Goal: Find specific page/section: Find specific page/section

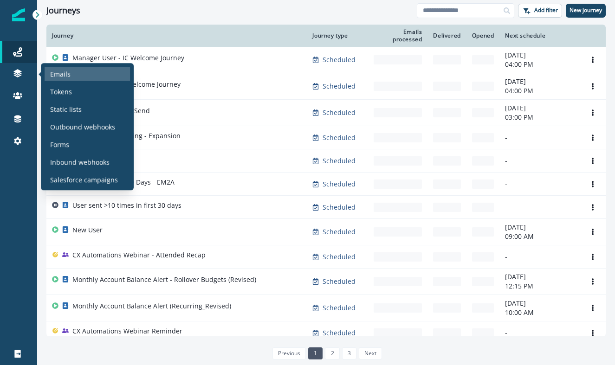
click at [52, 76] on p "Emails" at bounding box center [60, 74] width 20 height 10
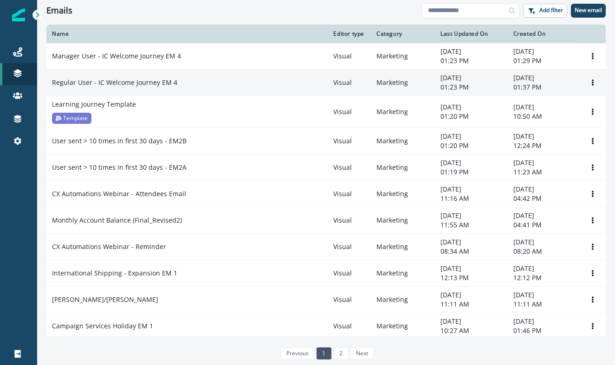
click at [155, 96] on td "Regular User - IC Welcome Journey EM 4" at bounding box center [186, 83] width 281 height 26
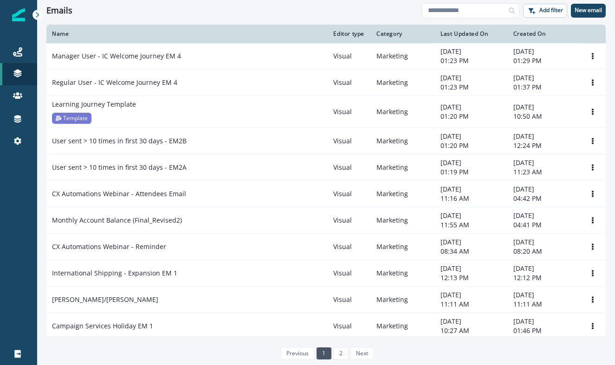
click at [198, 17] on div "Emails Add filter New email" at bounding box center [326, 10] width 578 height 21
